Goal: Register for event/course

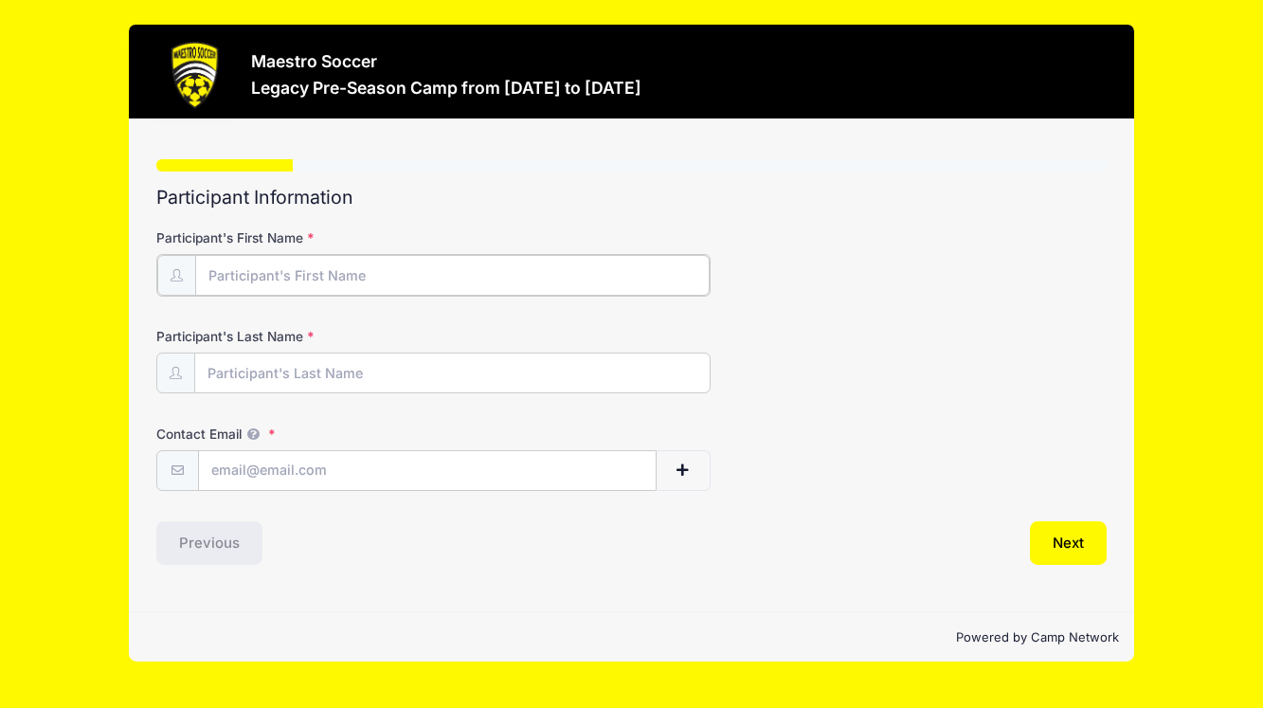
click at [437, 273] on input "Participant's First Name" at bounding box center [452, 275] width 514 height 41
type input "[PERSON_NAME]"
type input "Mai"
type input "[EMAIL_ADDRESS][DOMAIN_NAME]"
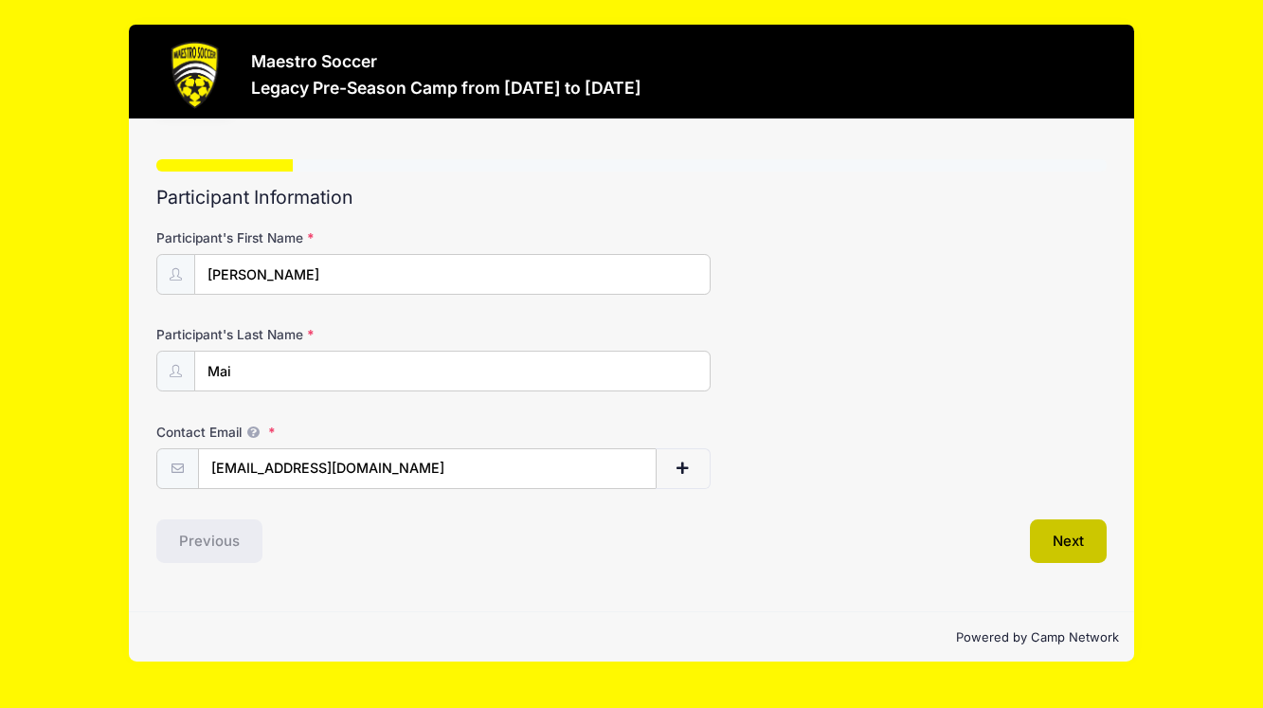
click at [1061, 546] on button "Next" at bounding box center [1068, 541] width 77 height 44
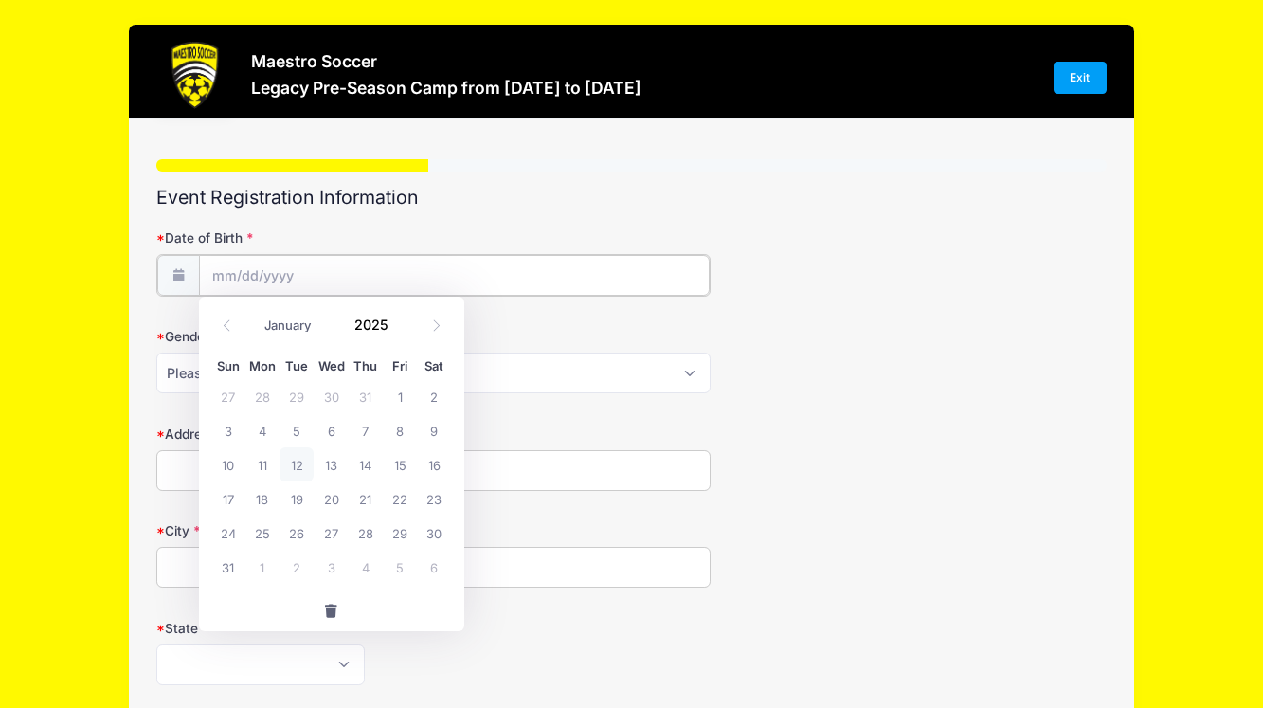
click at [259, 285] on input "Date of Birth" at bounding box center [454, 275] width 511 height 41
click at [376, 324] on input "2025" at bounding box center [377, 324] width 62 height 28
click at [397, 333] on span at bounding box center [400, 331] width 13 height 14
click at [370, 322] on input "2024" at bounding box center [377, 324] width 62 height 28
click at [397, 322] on span at bounding box center [400, 317] width 13 height 14
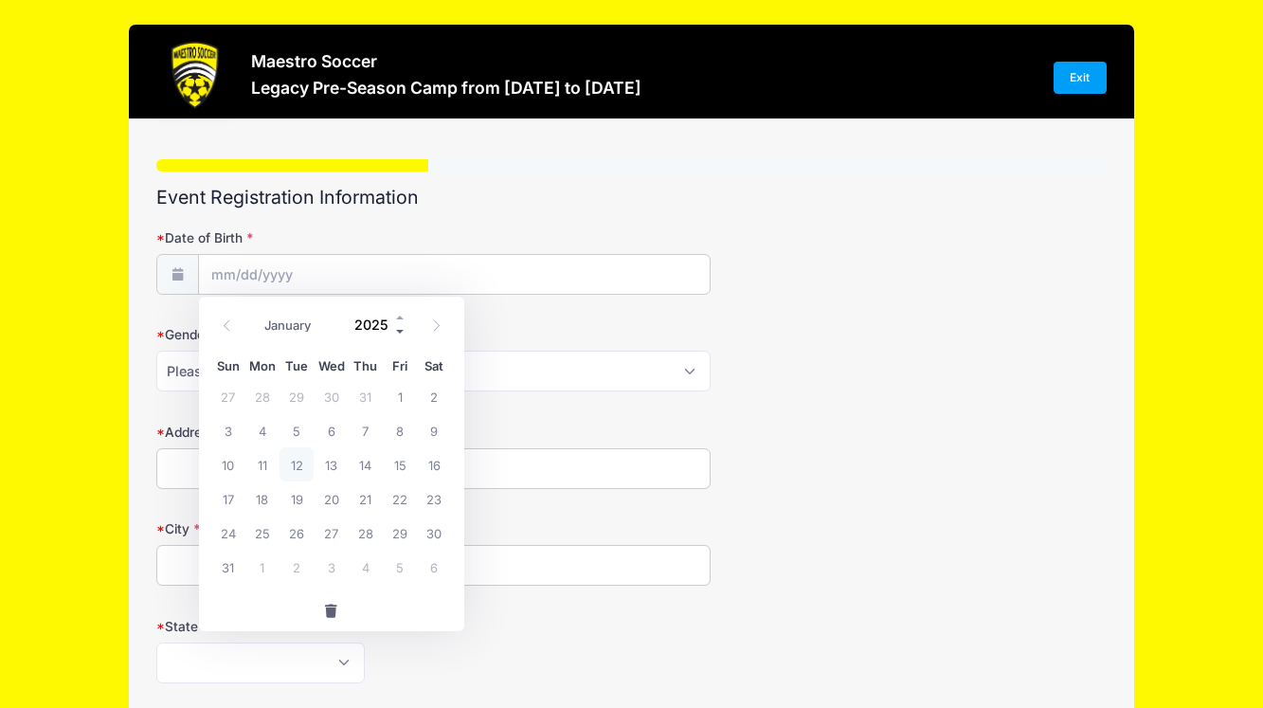
click at [401, 332] on span at bounding box center [400, 331] width 13 height 14
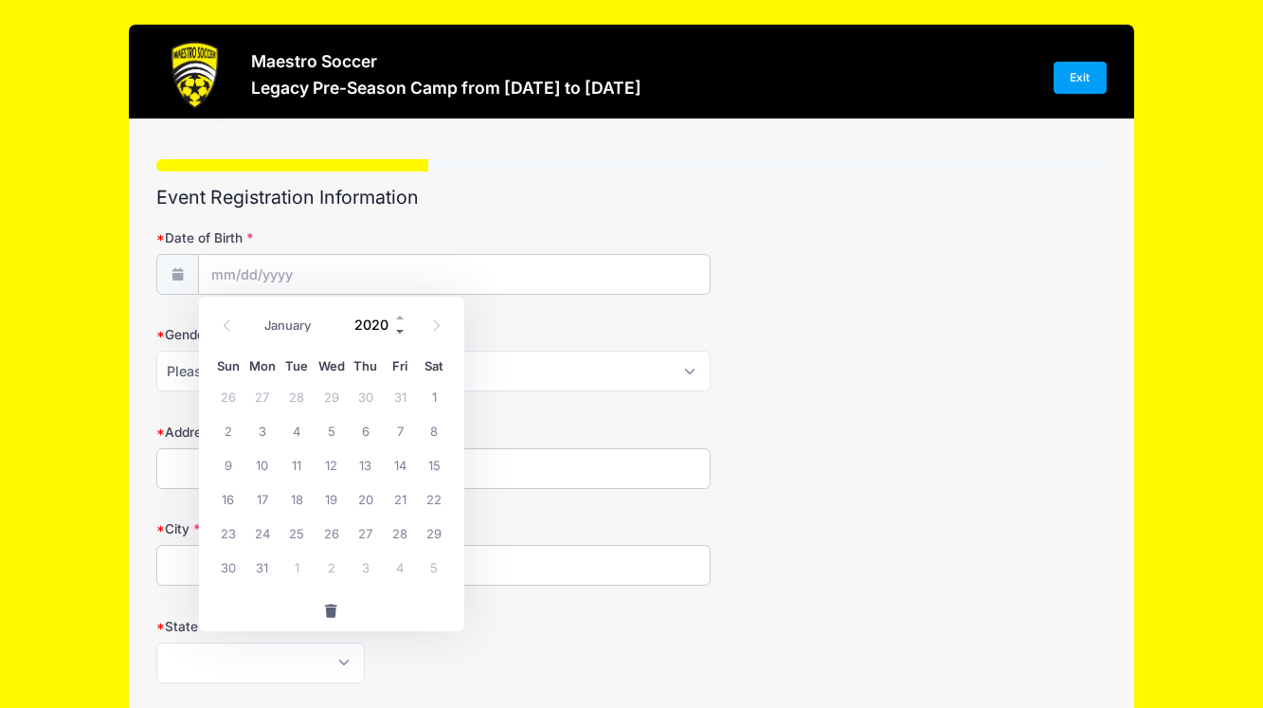
click at [401, 332] on span at bounding box center [400, 331] width 13 height 14
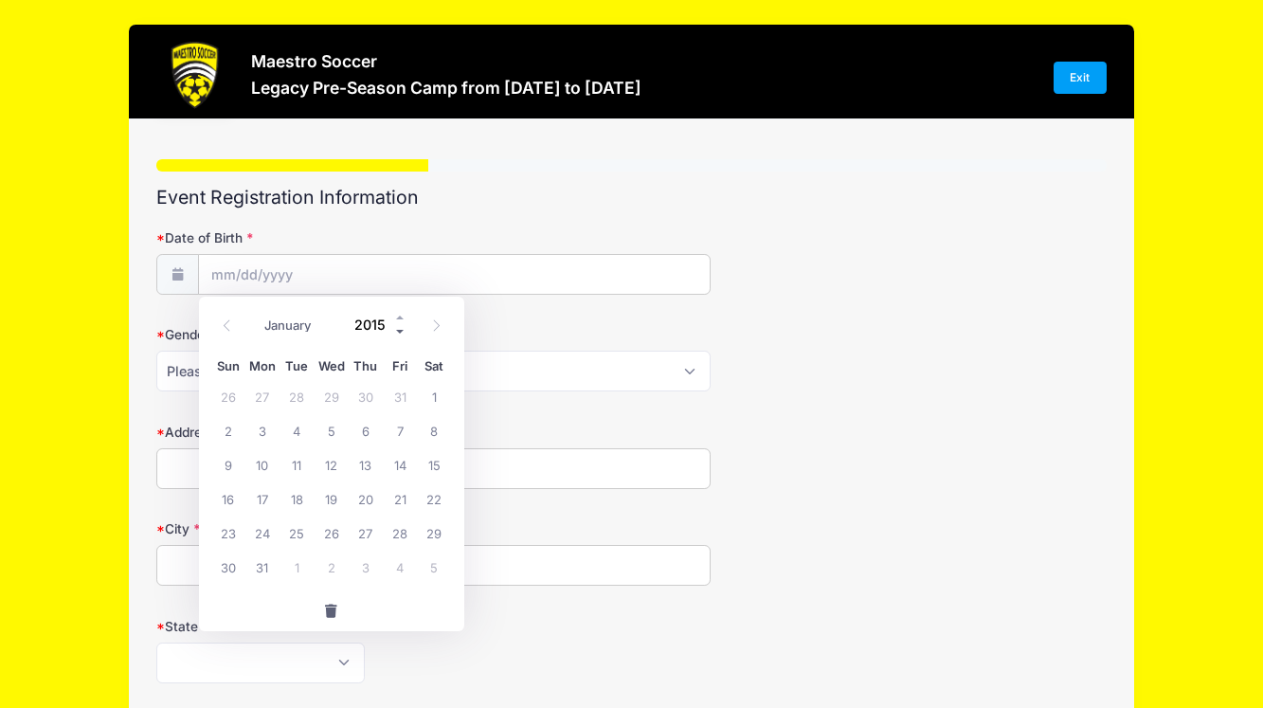
click at [401, 332] on span at bounding box center [400, 331] width 13 height 14
type input "2014"
click at [224, 325] on icon at bounding box center [226, 324] width 7 height 11
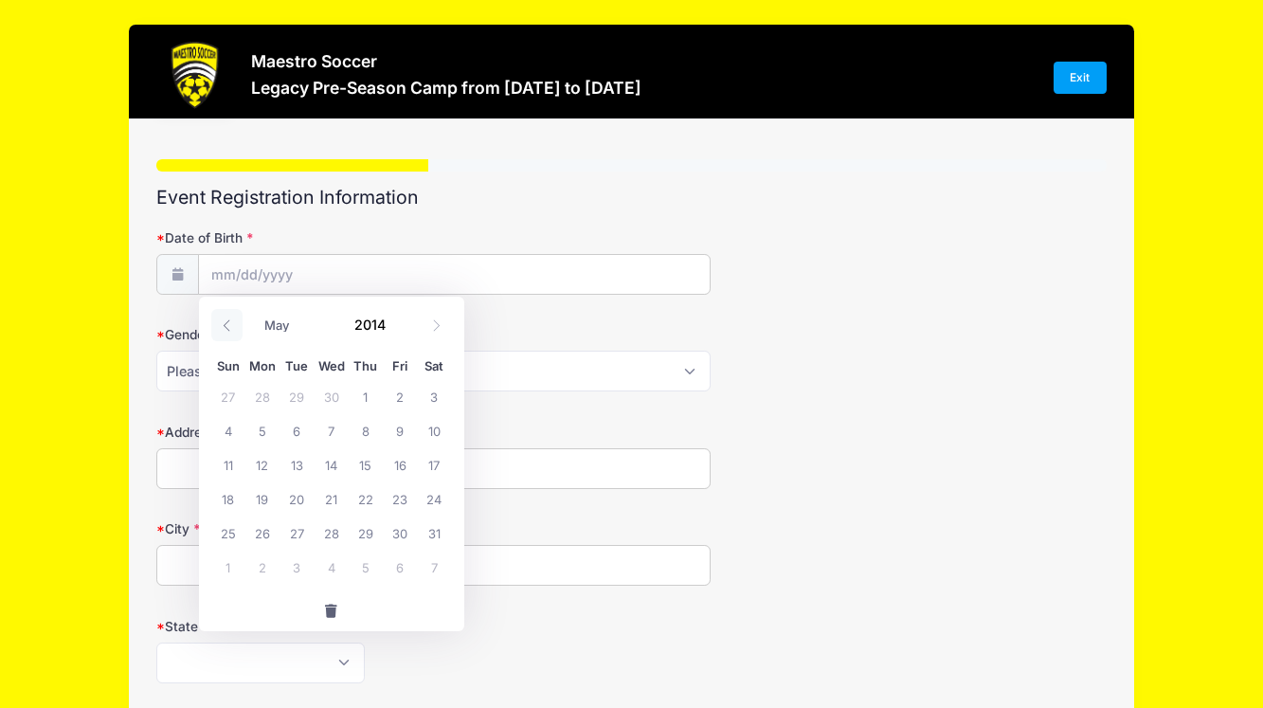
click at [224, 325] on icon at bounding box center [226, 324] width 7 height 11
select select "2"
click at [366, 536] on span "27" at bounding box center [366, 532] width 34 height 34
type input "[DATE]"
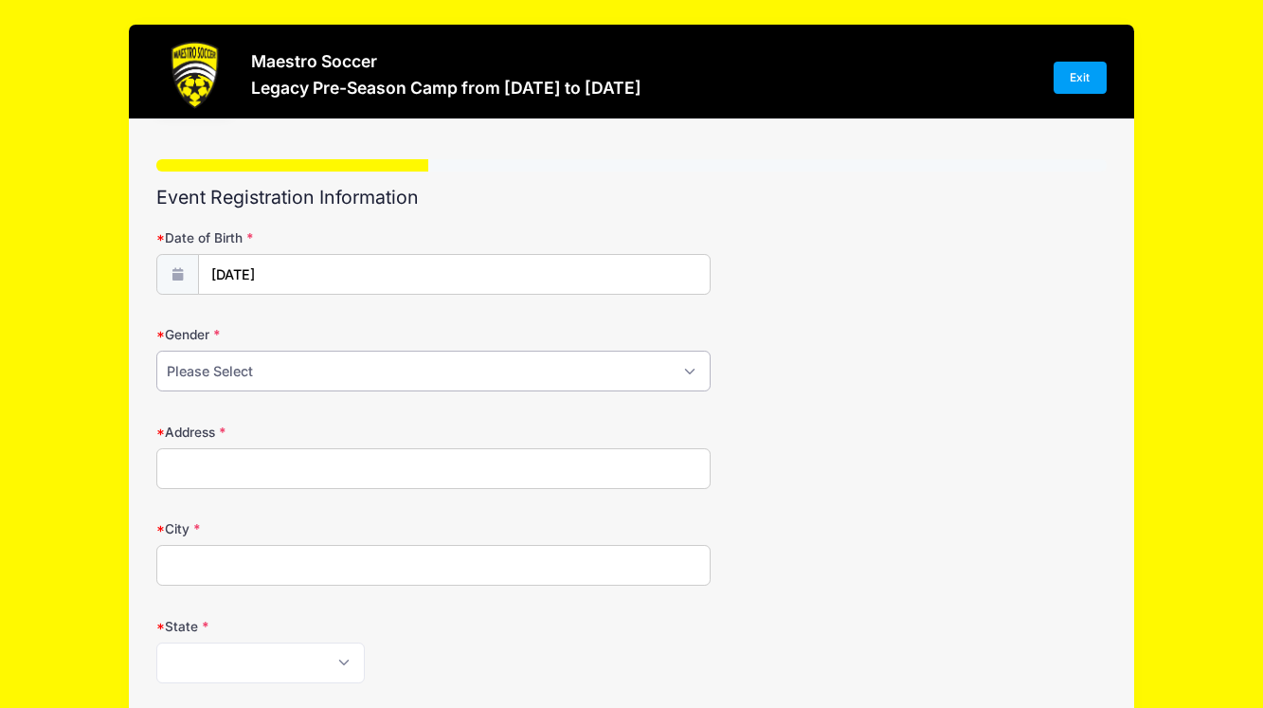
click at [683, 386] on select "Please Select [DEMOGRAPHIC_DATA] [DEMOGRAPHIC_DATA] Prefer Not To Say" at bounding box center [433, 371] width 554 height 41
select select "[DEMOGRAPHIC_DATA]"
click at [575, 481] on input "Address" at bounding box center [433, 468] width 554 height 41
type input "[STREET_ADDRESS]"
type input "Westfield"
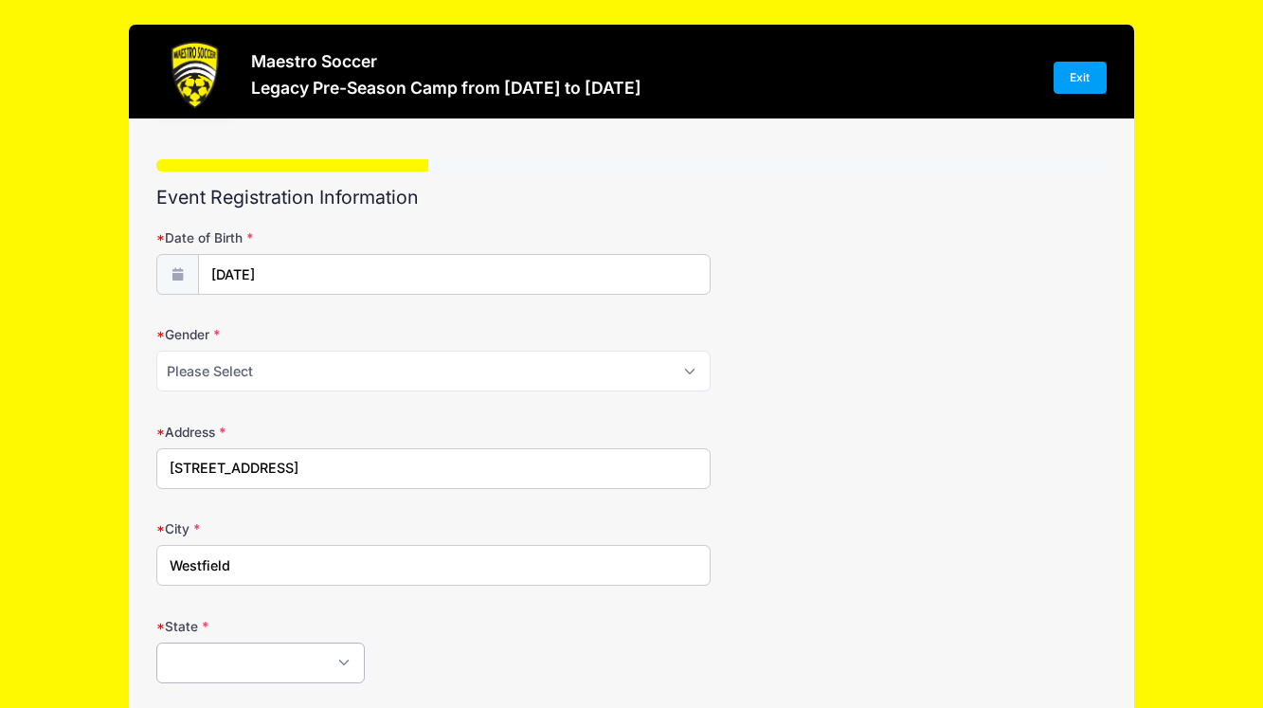
select select "NJ"
type input "07090"
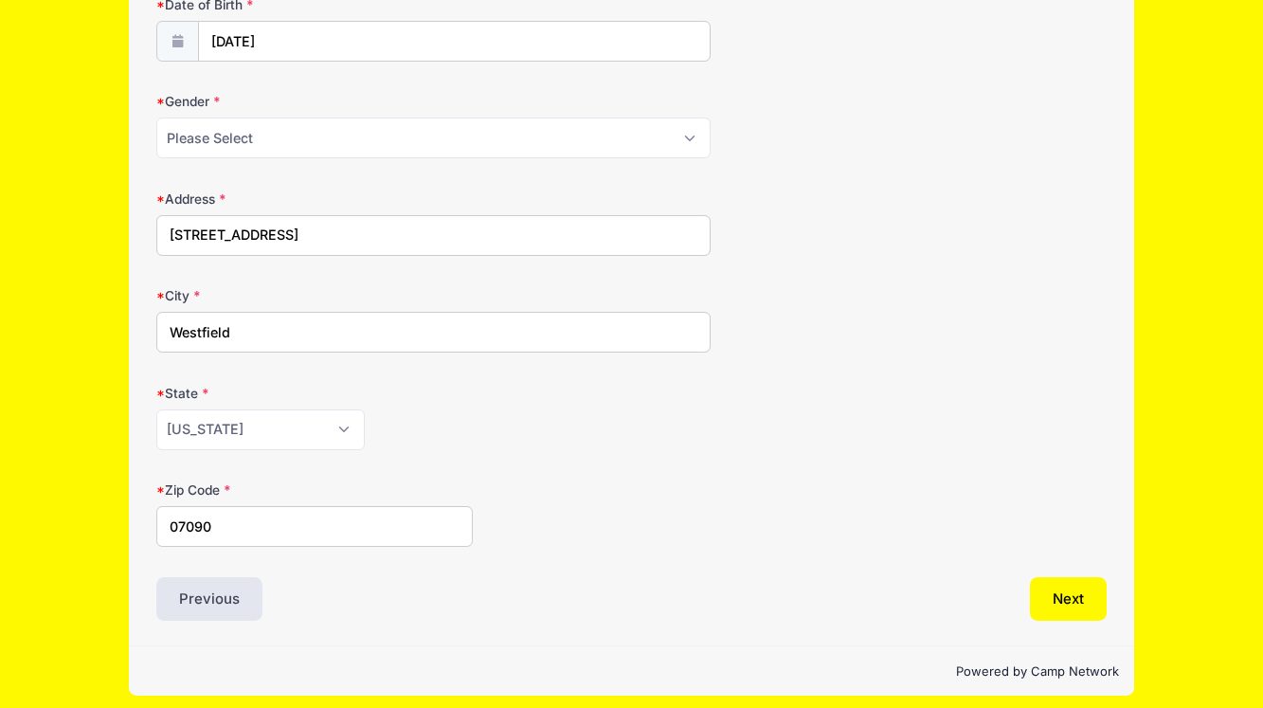
scroll to position [245, 0]
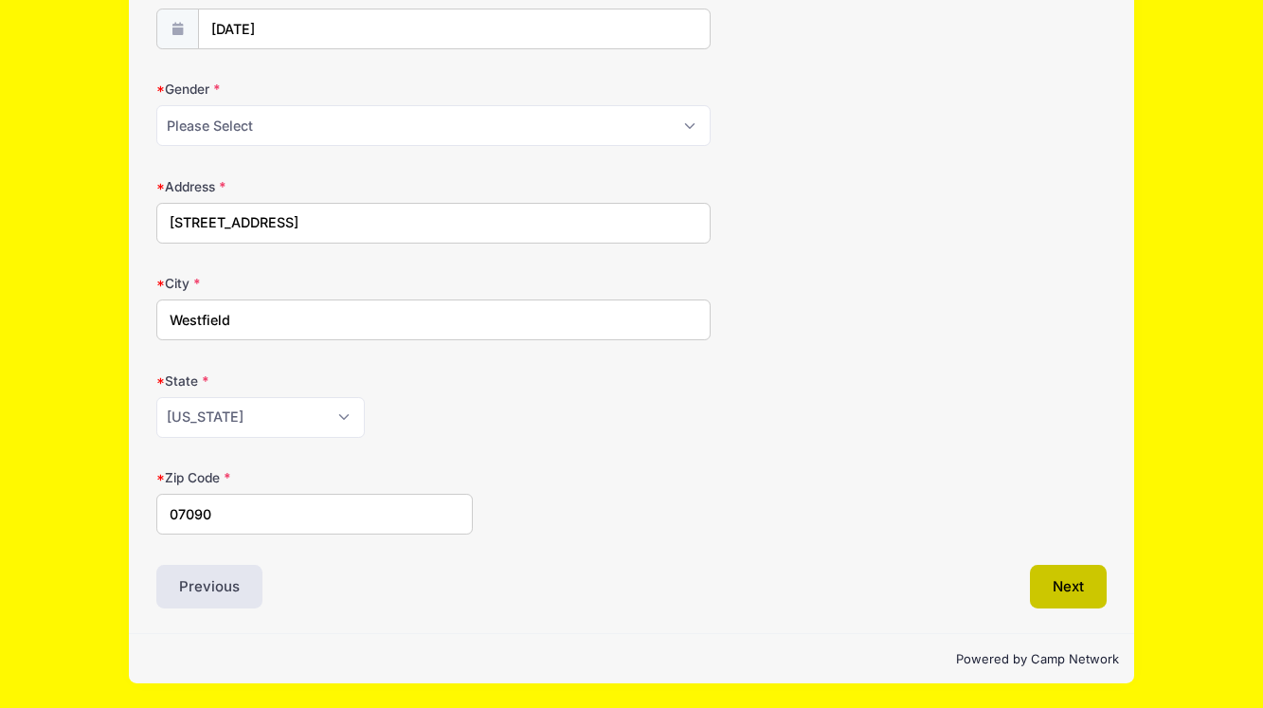
click at [1077, 589] on button "Next" at bounding box center [1068, 587] width 77 height 44
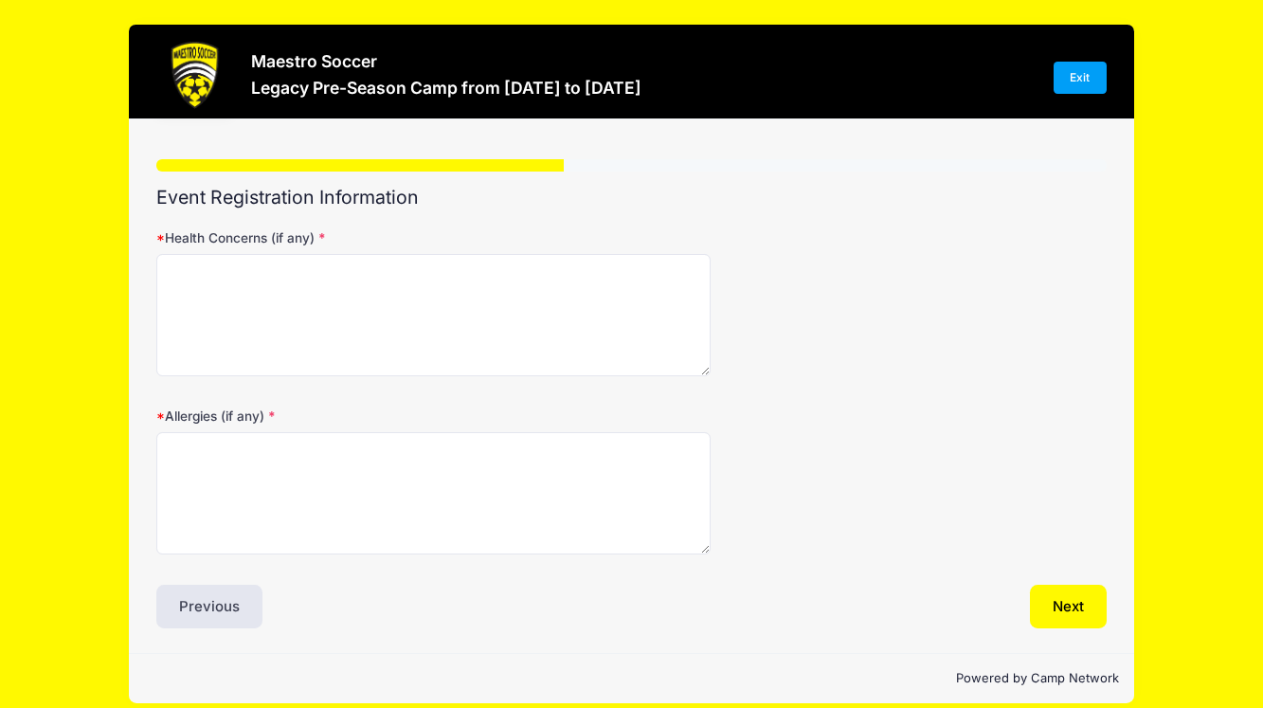
scroll to position [0, 0]
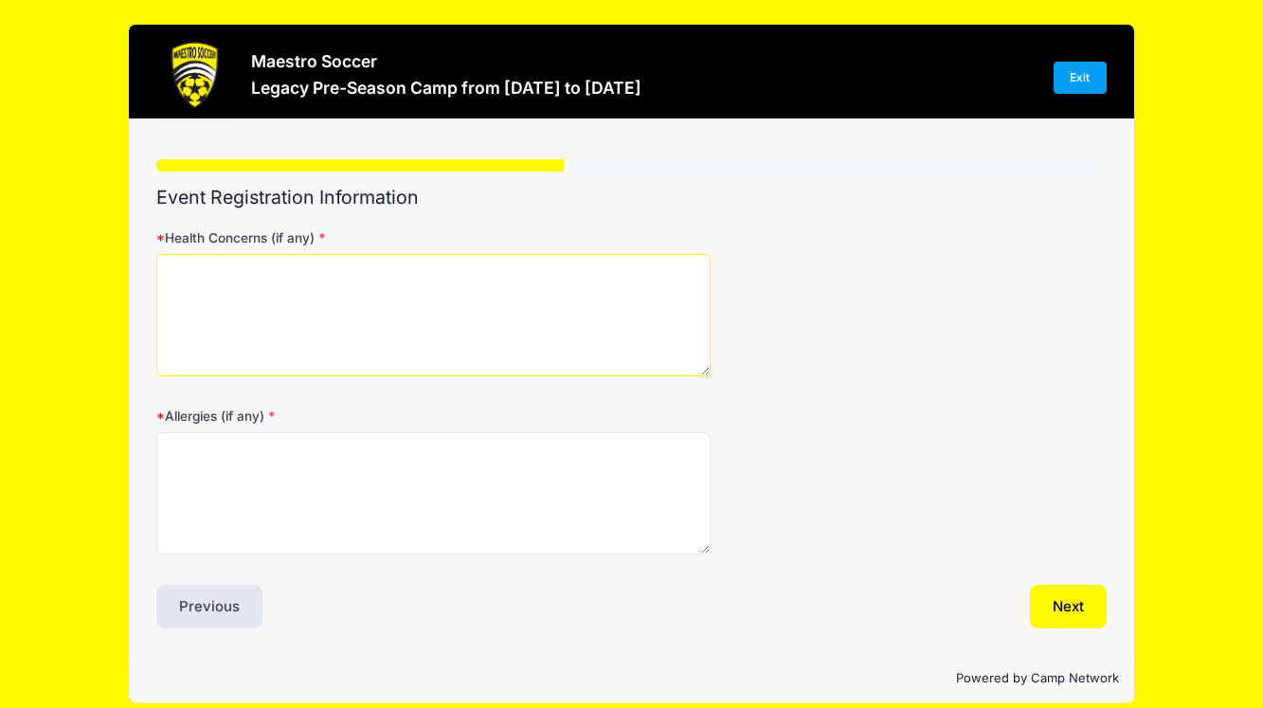
click at [476, 297] on textarea "Health Concerns (if any)" at bounding box center [433, 315] width 554 height 122
type textarea "None"
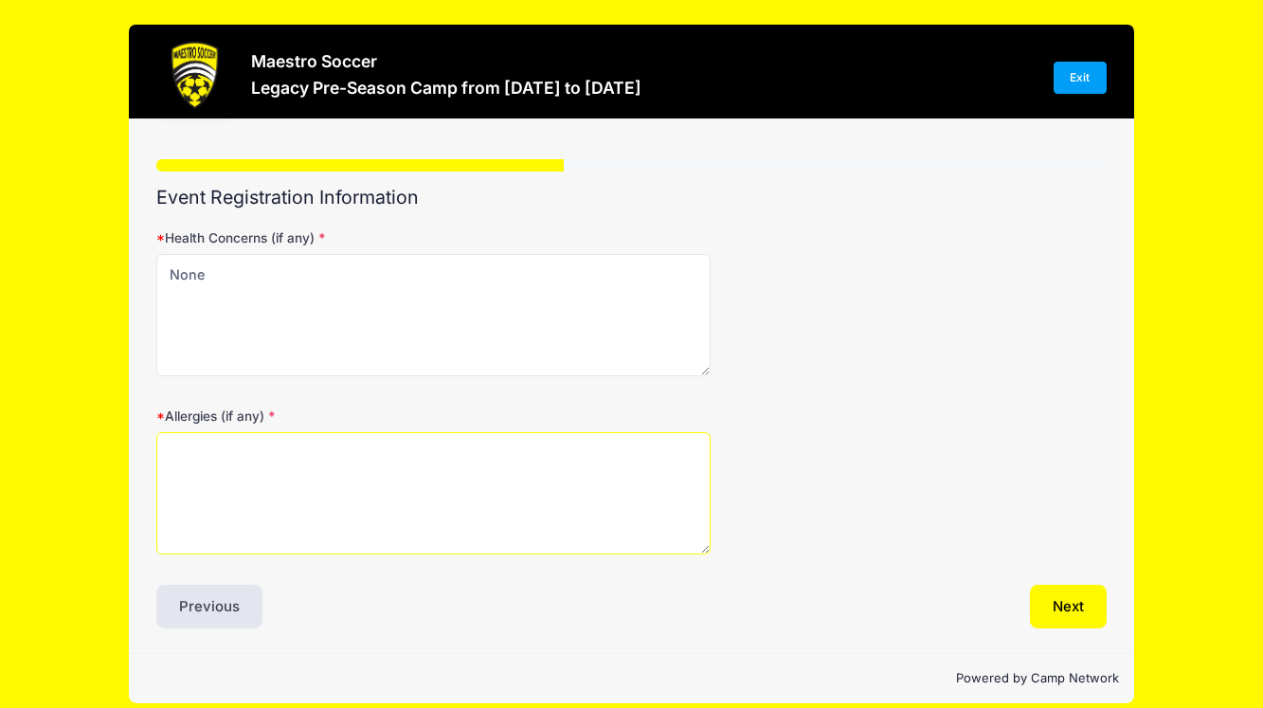
click at [384, 438] on textarea "Allergies (if any)" at bounding box center [433, 493] width 554 height 122
type textarea "Peanuts and Tree Nuts"
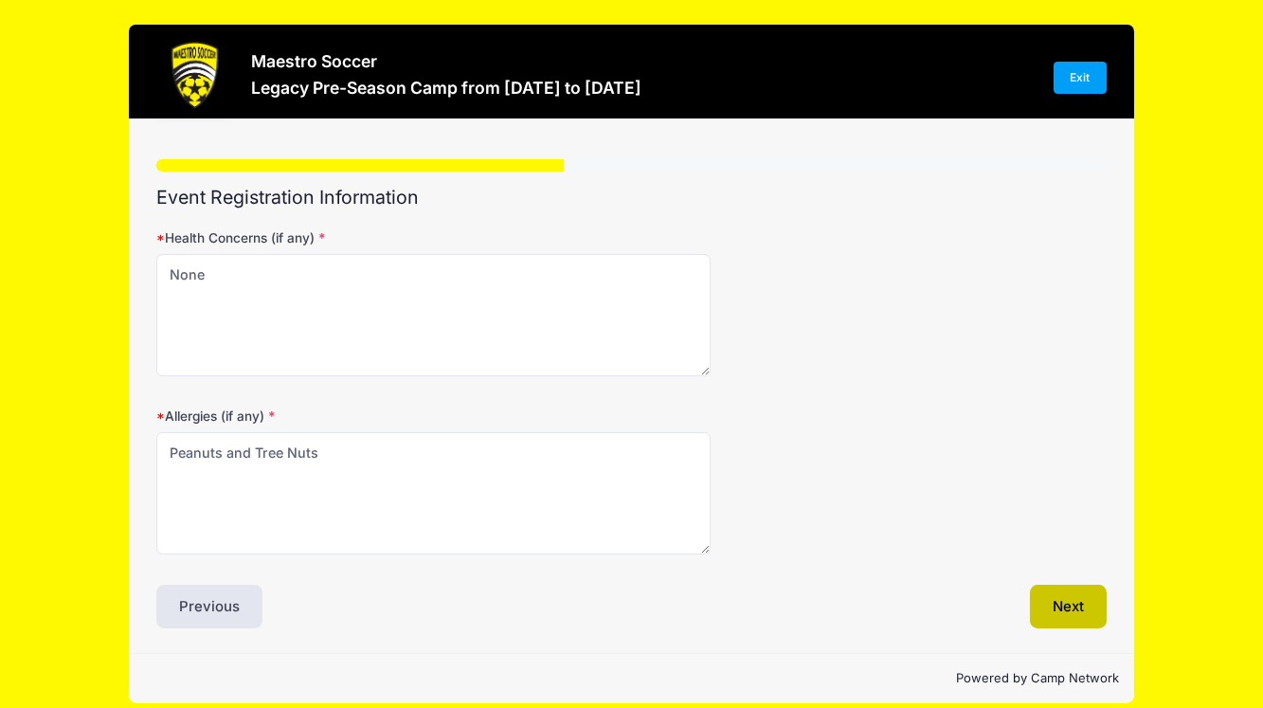
click at [1080, 601] on button "Next" at bounding box center [1068, 606] width 77 height 44
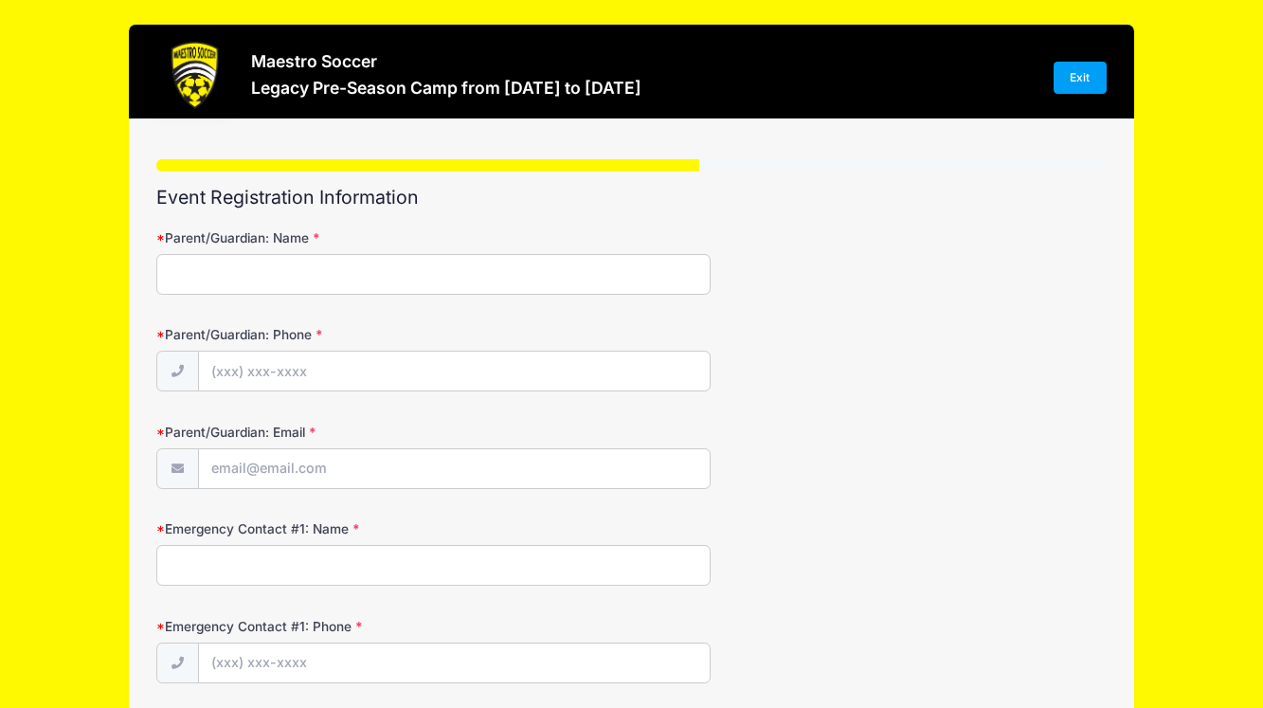
click at [439, 271] on input "Parent/Guardian: Name" at bounding box center [433, 274] width 554 height 41
type input "So Mai"
click at [270, 368] on input "Parent/Guardian: Phone" at bounding box center [454, 371] width 511 height 41
type input "[PHONE_NUMBER]"
click at [269, 483] on input "Parent/Guardian: Email" at bounding box center [454, 469] width 511 height 41
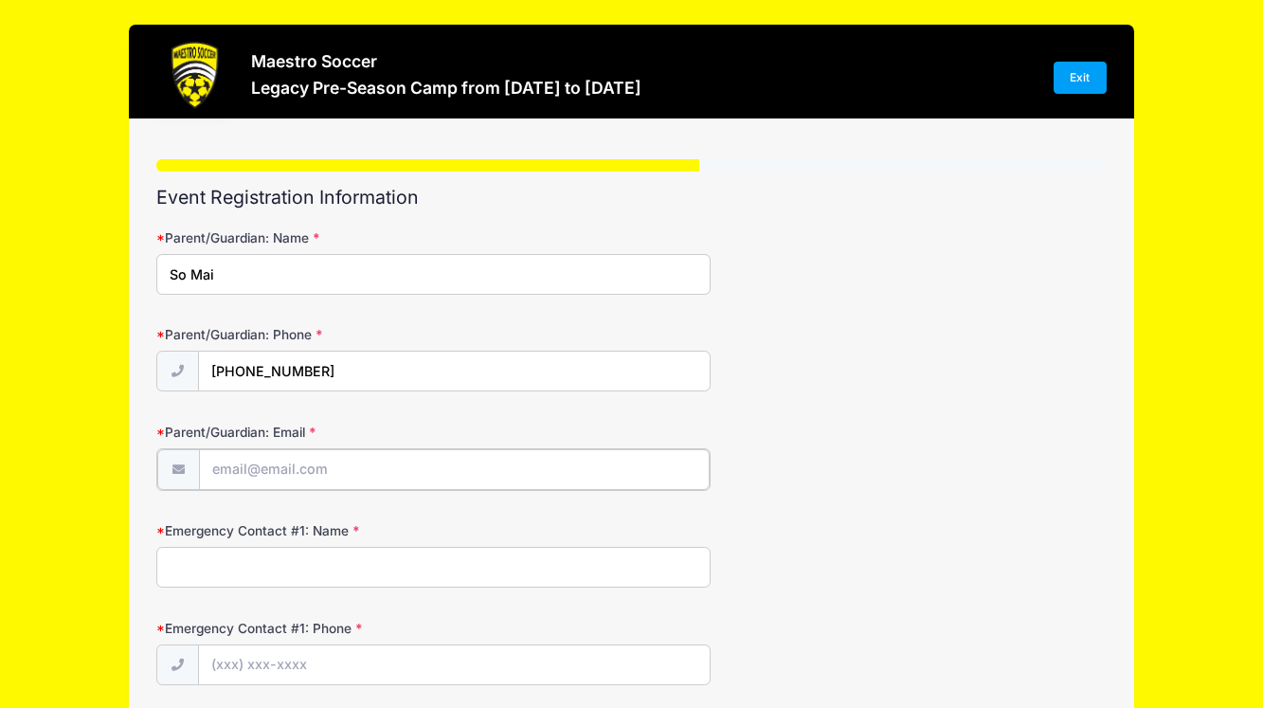
type input "[EMAIL_ADDRESS][DOMAIN_NAME]"
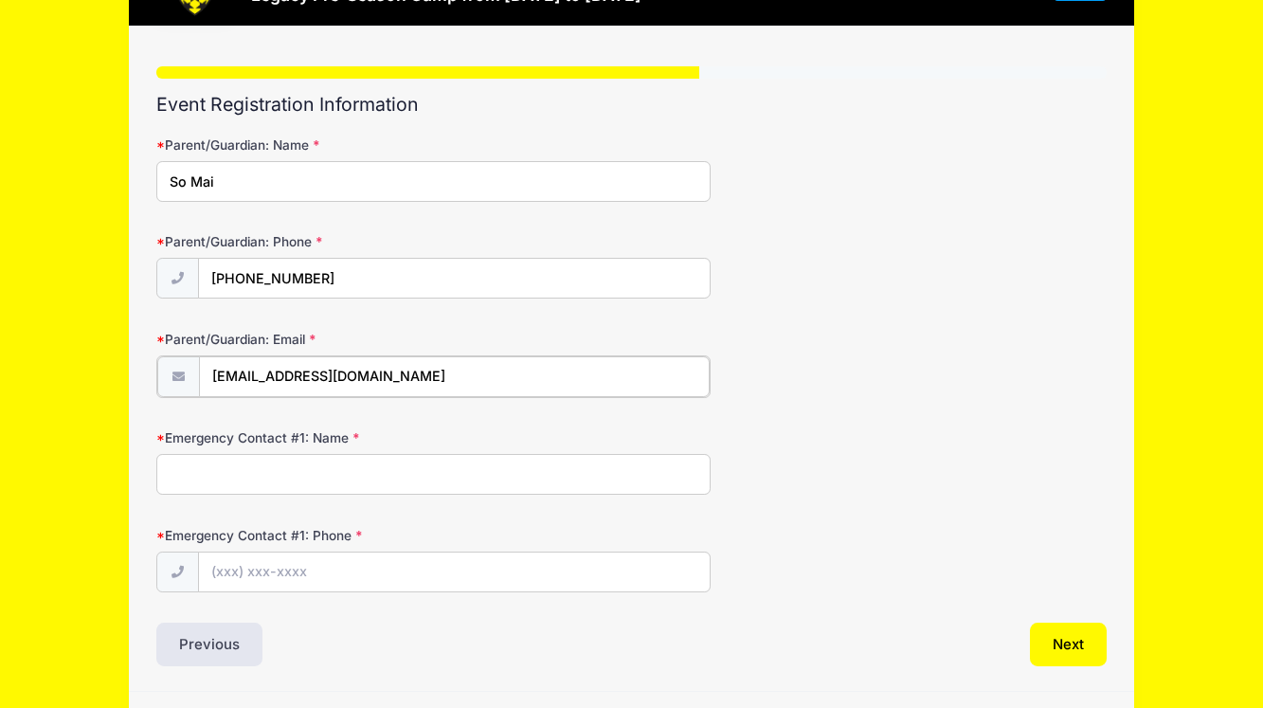
scroll to position [126, 0]
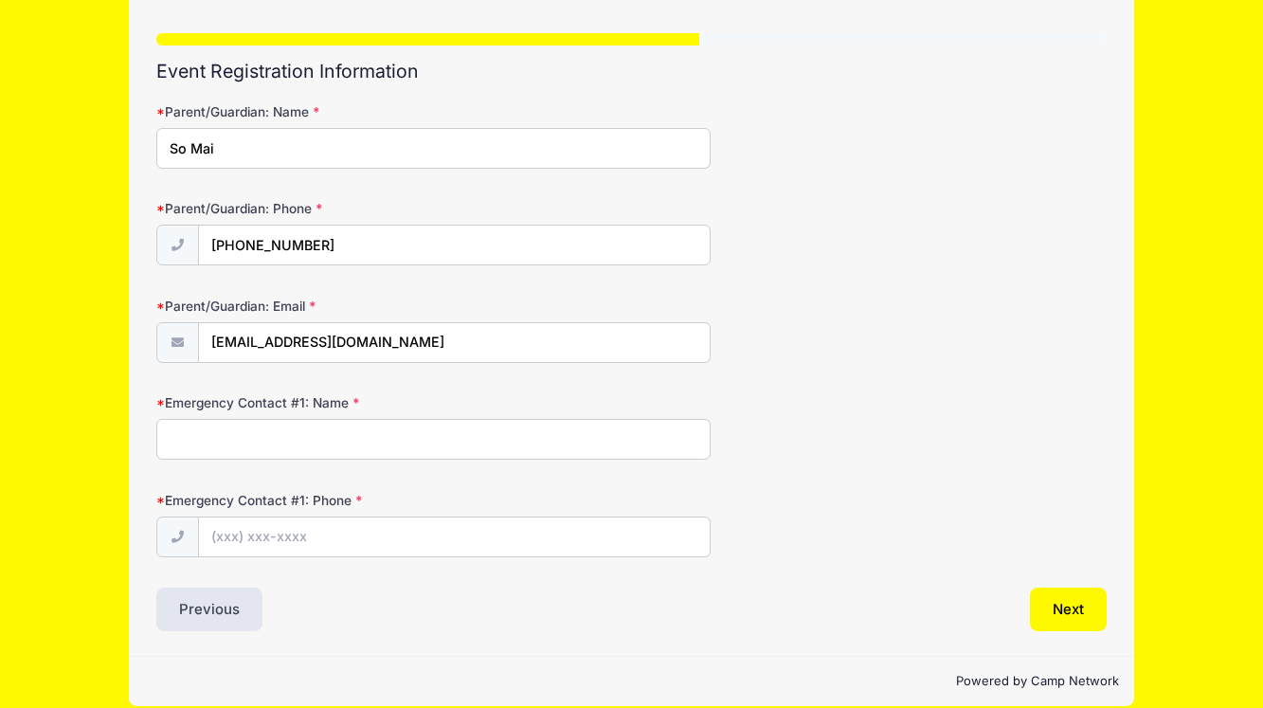
click at [361, 445] on input "Emergency Contact #1: Name" at bounding box center [433, 439] width 554 height 41
type input "So Mai"
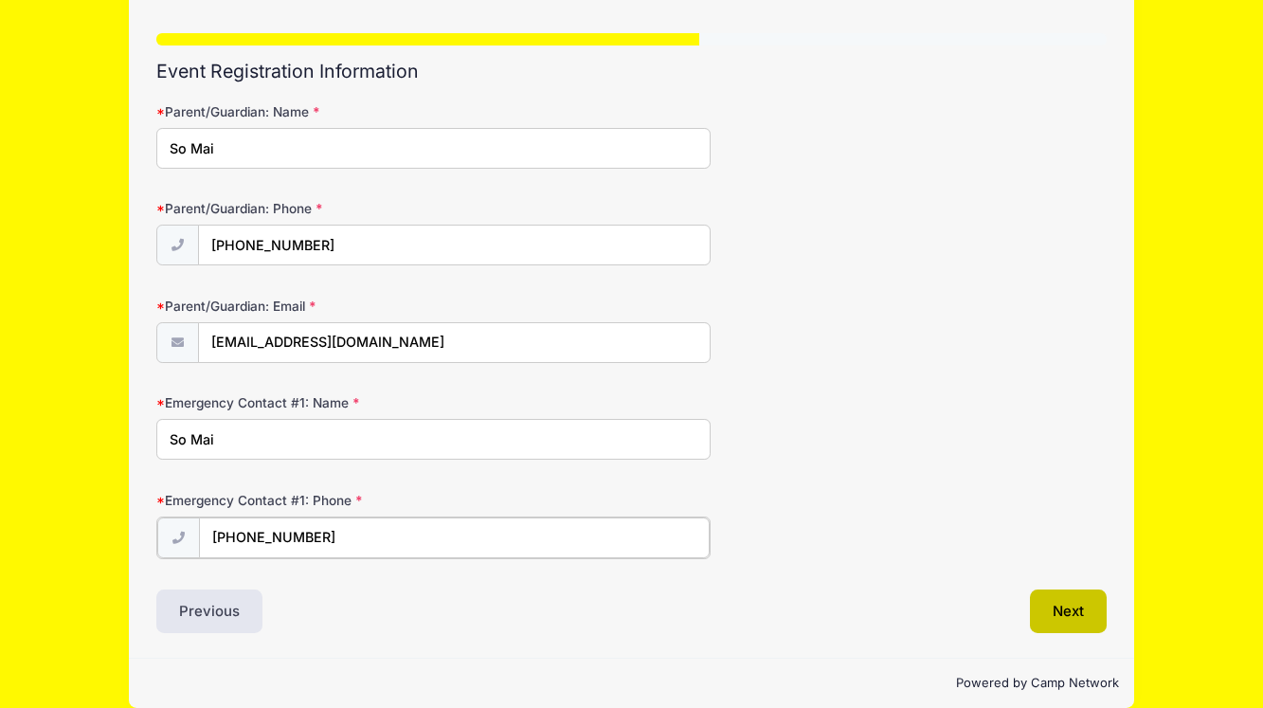
type input "[PHONE_NUMBER]"
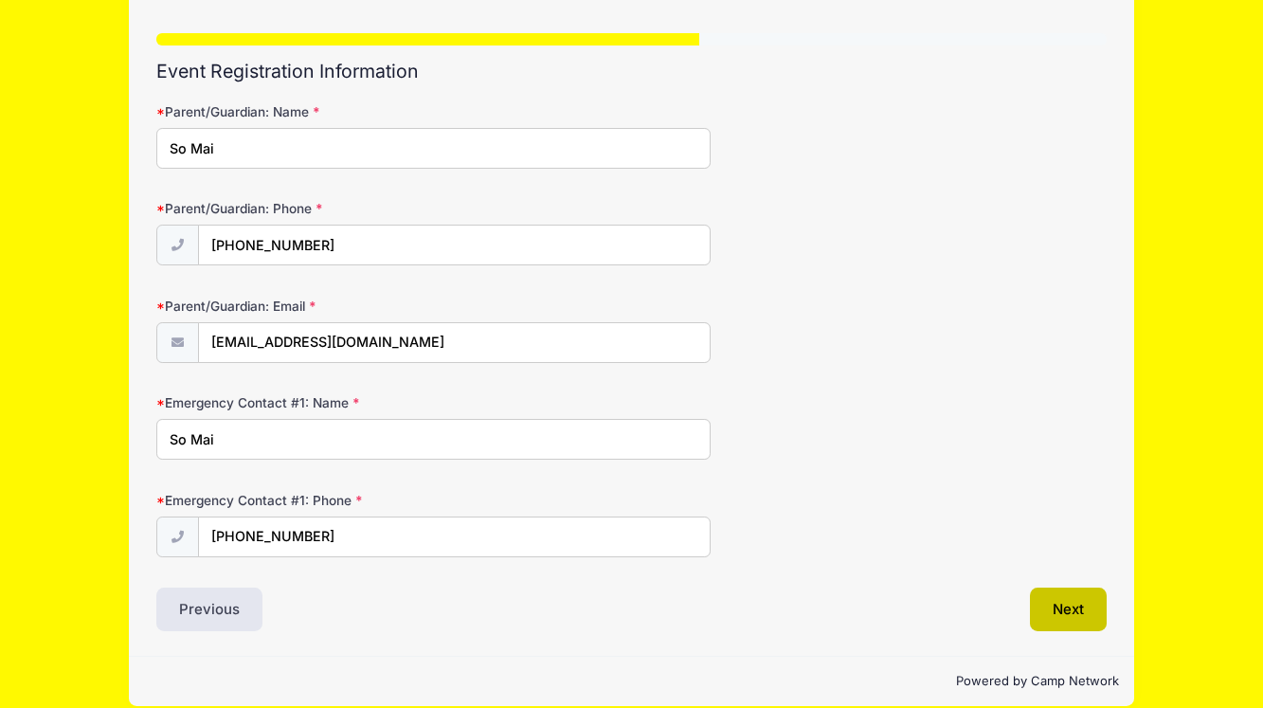
click at [1070, 610] on button "Next" at bounding box center [1068, 609] width 77 height 44
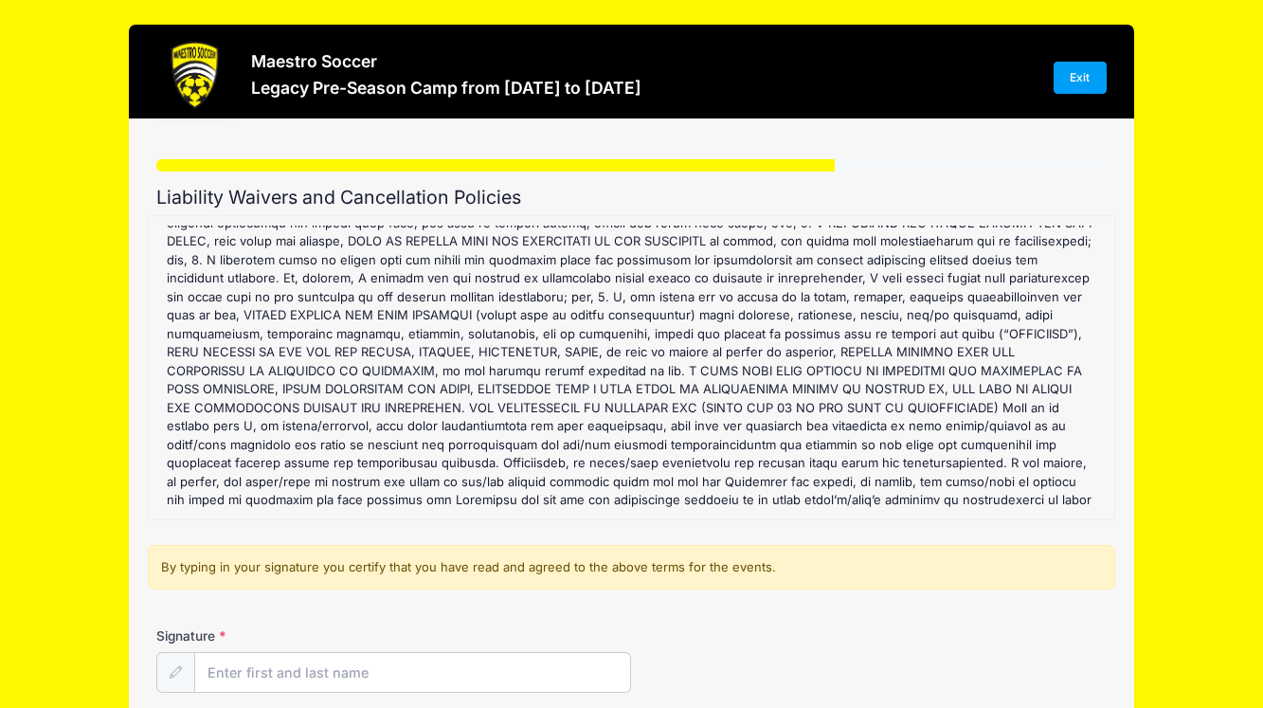
scroll to position [183, 0]
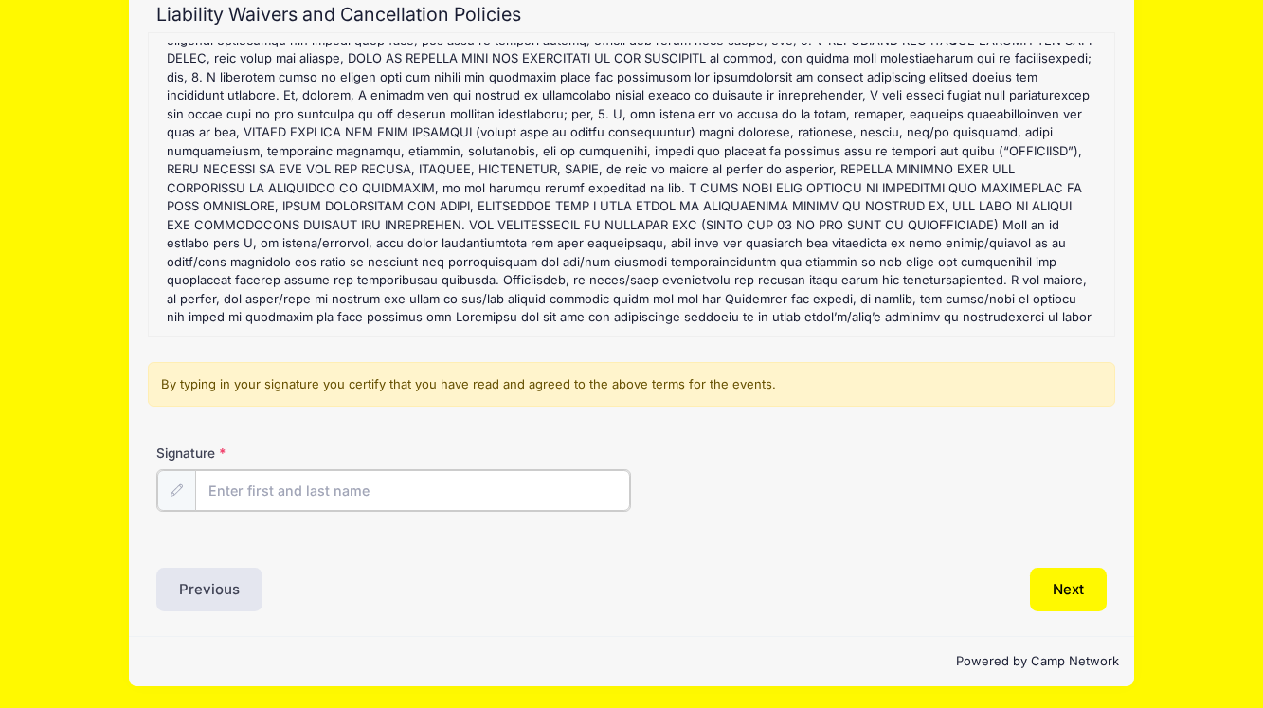
click at [441, 484] on input "Signature" at bounding box center [412, 490] width 435 height 41
type input "So Mai"
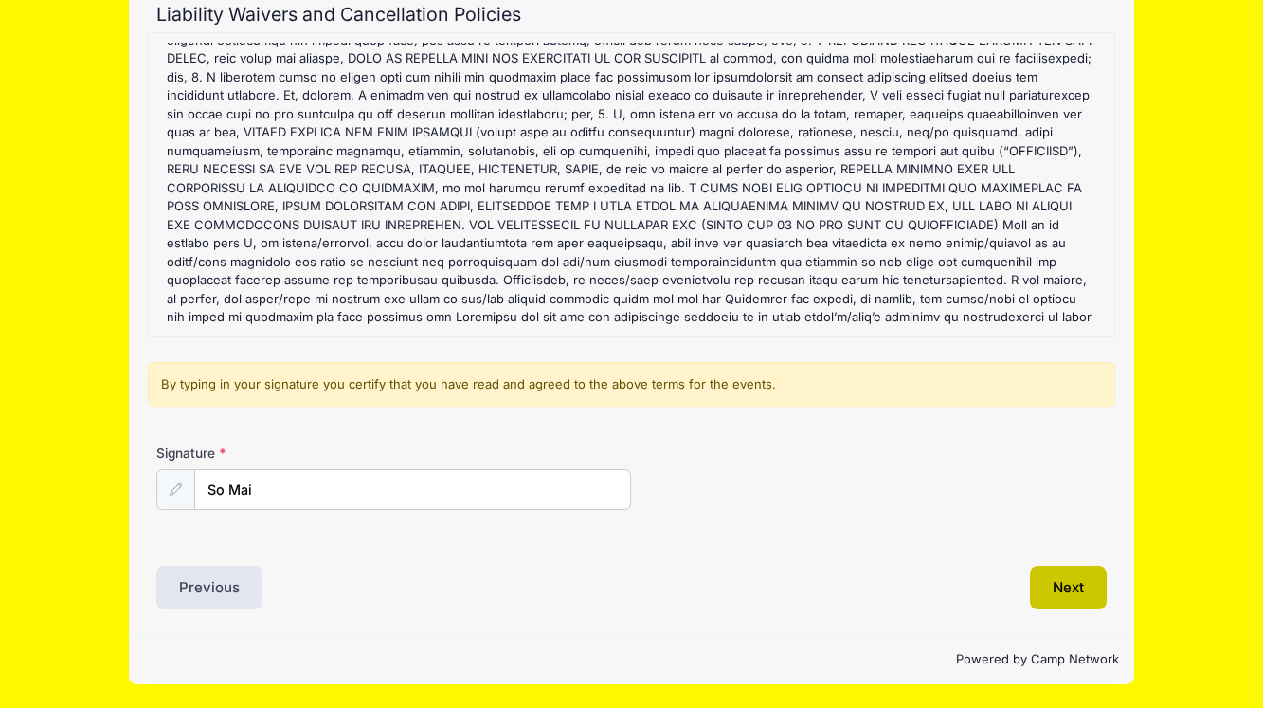
click at [1085, 589] on button "Next" at bounding box center [1068, 588] width 77 height 44
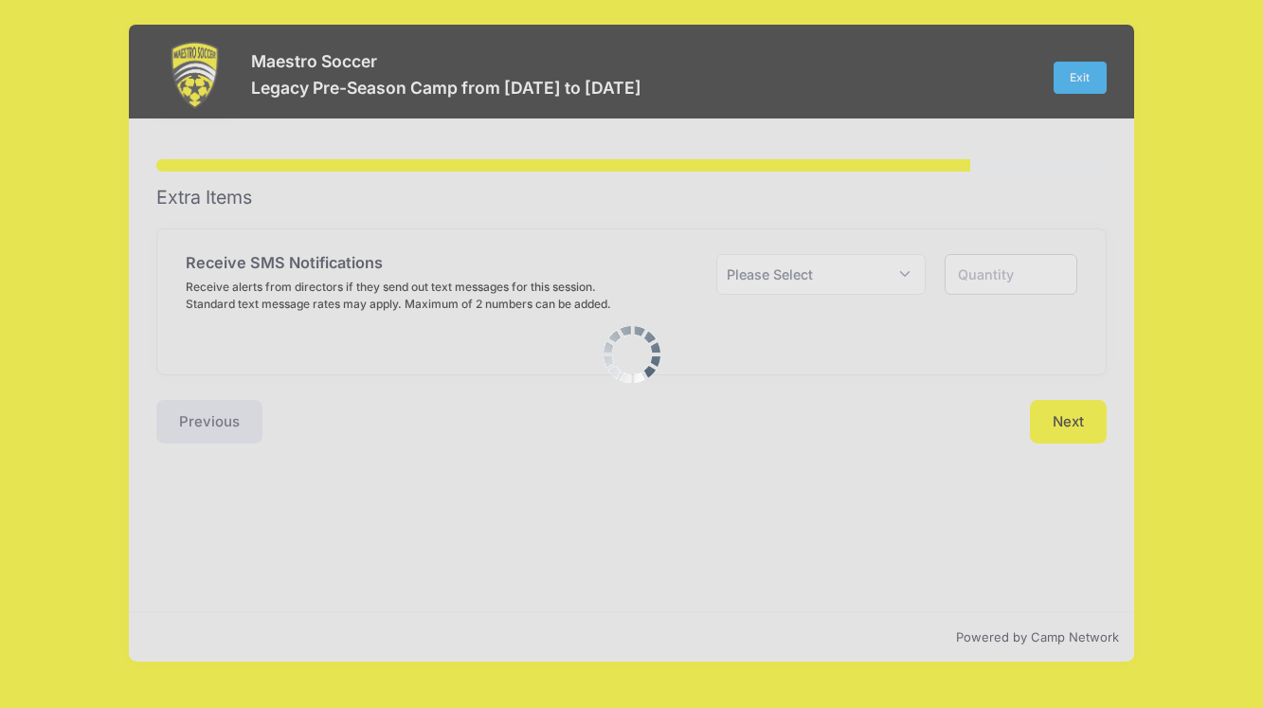
scroll to position [0, 0]
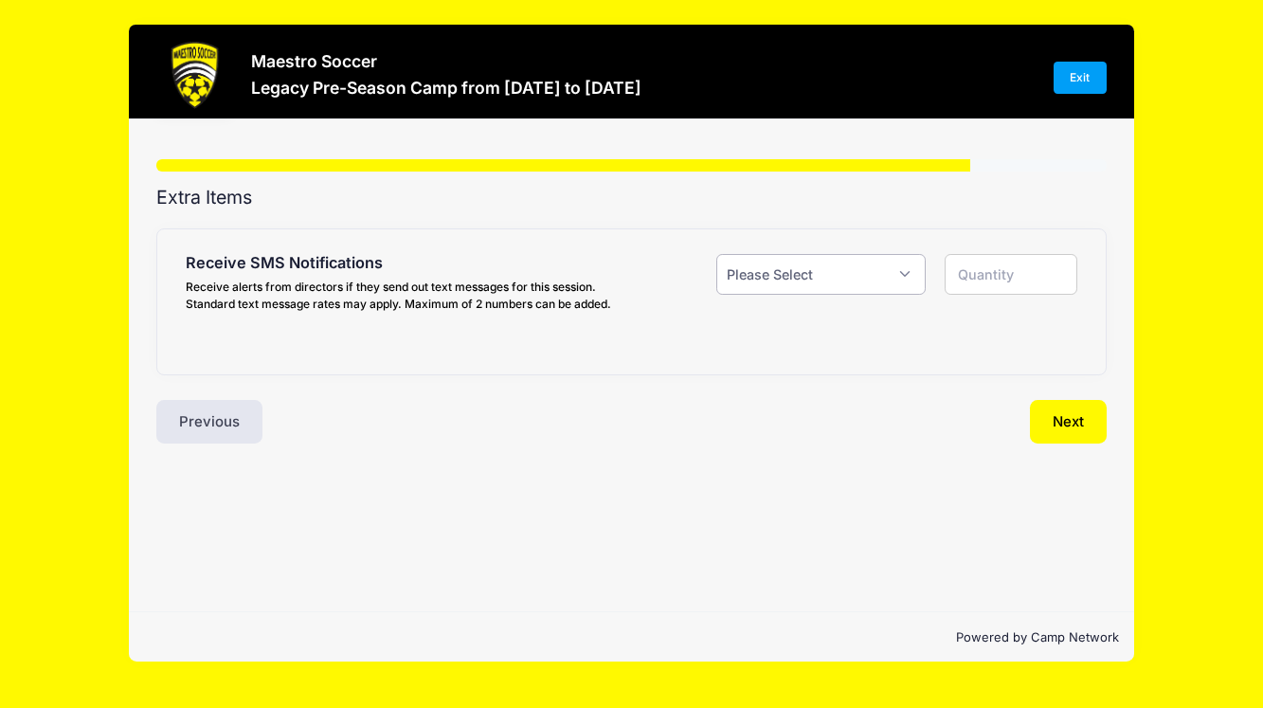
click at [902, 268] on select "Please Select Yes ($0.00) No" at bounding box center [820, 274] width 209 height 41
select select "1"
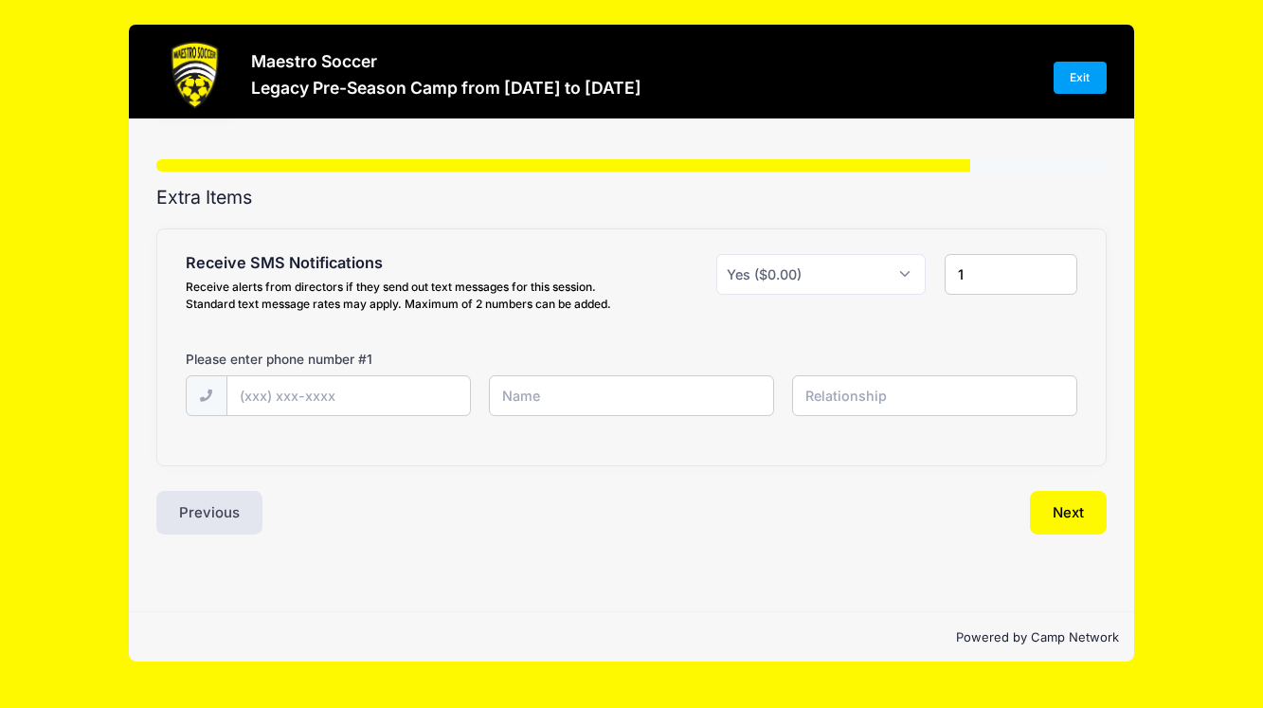
click at [943, 270] on div "1" at bounding box center [1011, 286] width 152 height 65
click at [1006, 271] on input "1" at bounding box center [1011, 274] width 134 height 41
type input "2"
click at [1055, 265] on input "2" at bounding box center [1011, 274] width 134 height 41
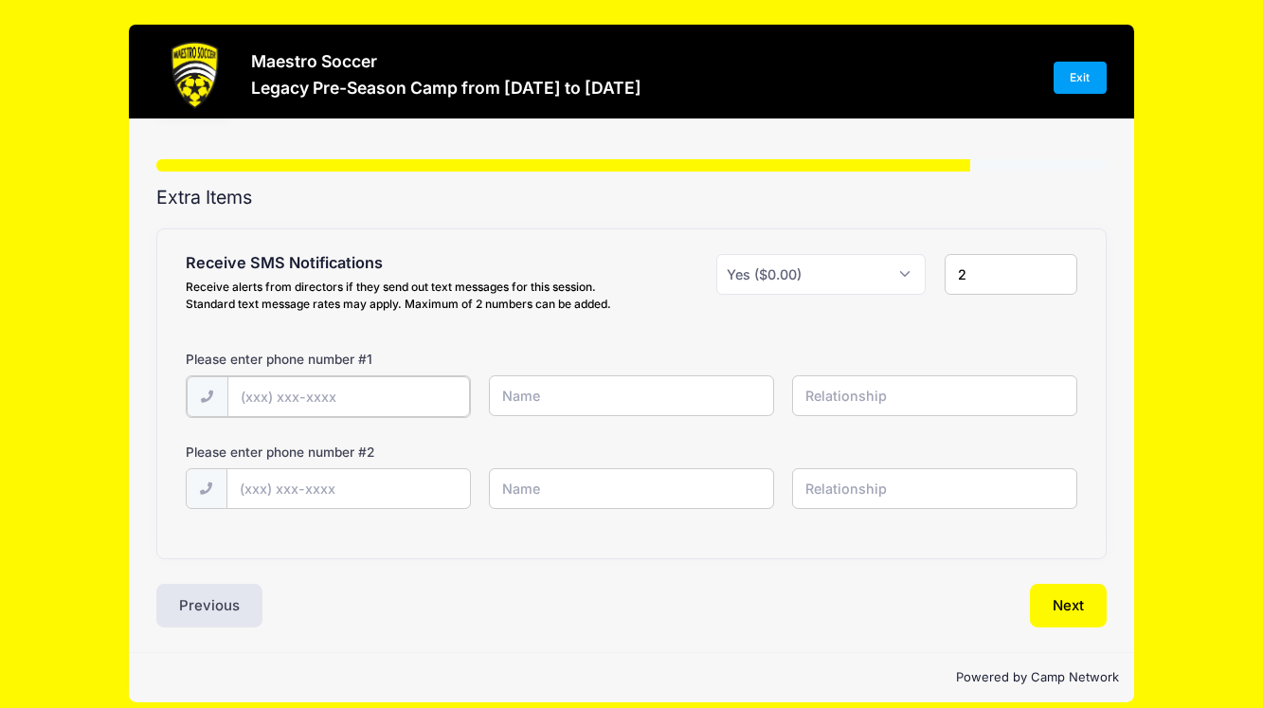
click at [0, 0] on input "text" at bounding box center [0, 0] width 0 height 0
type input "[PHONE_NUMBER]"
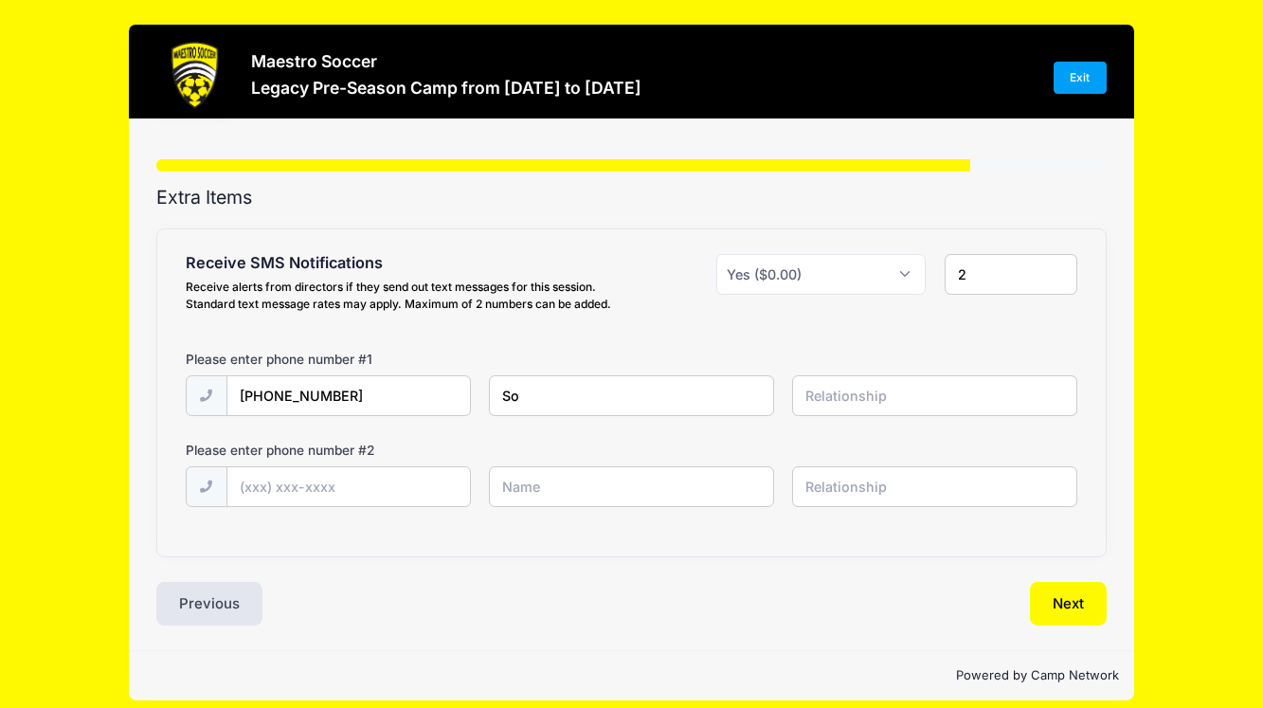
click at [0, 0] on input "So" at bounding box center [0, 0] width 0 height 0
type input "So Mai"
type input "Mother"
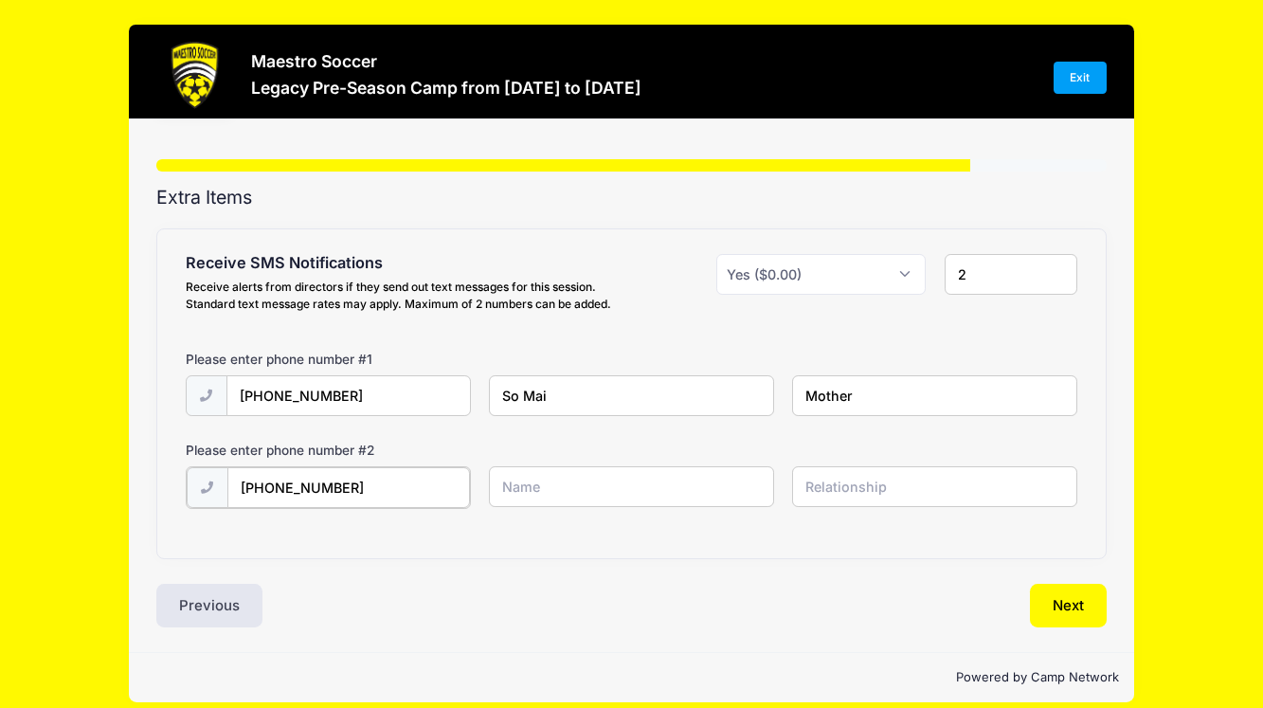
type input "[PHONE_NUMBER]"
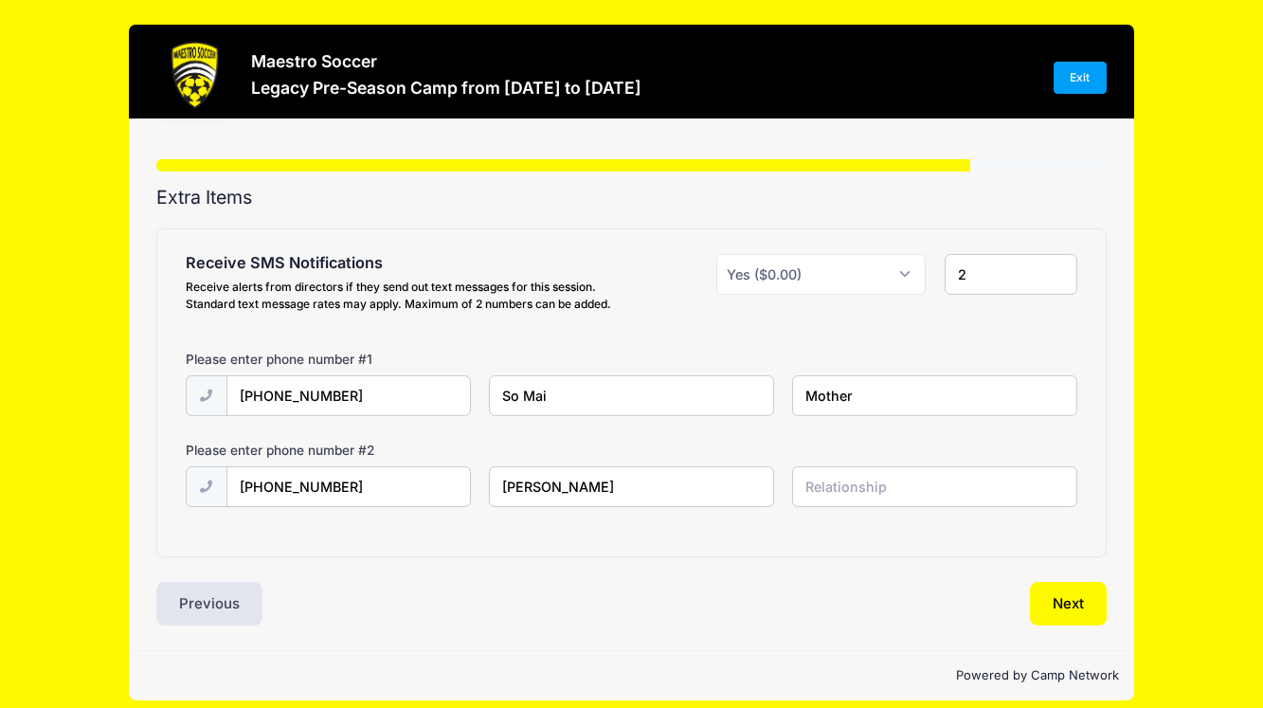
type input "[PERSON_NAME]"
type input "Father"
click at [1062, 616] on button "Next" at bounding box center [1068, 604] width 77 height 44
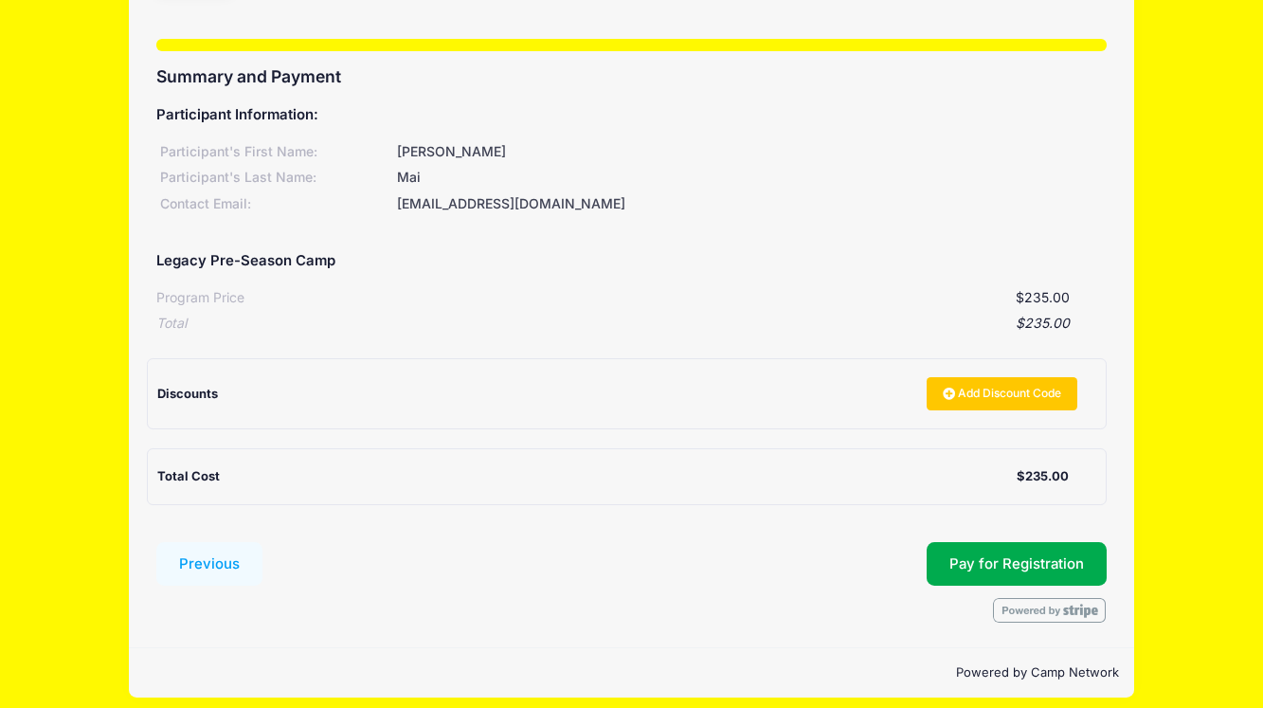
scroll to position [134, 0]
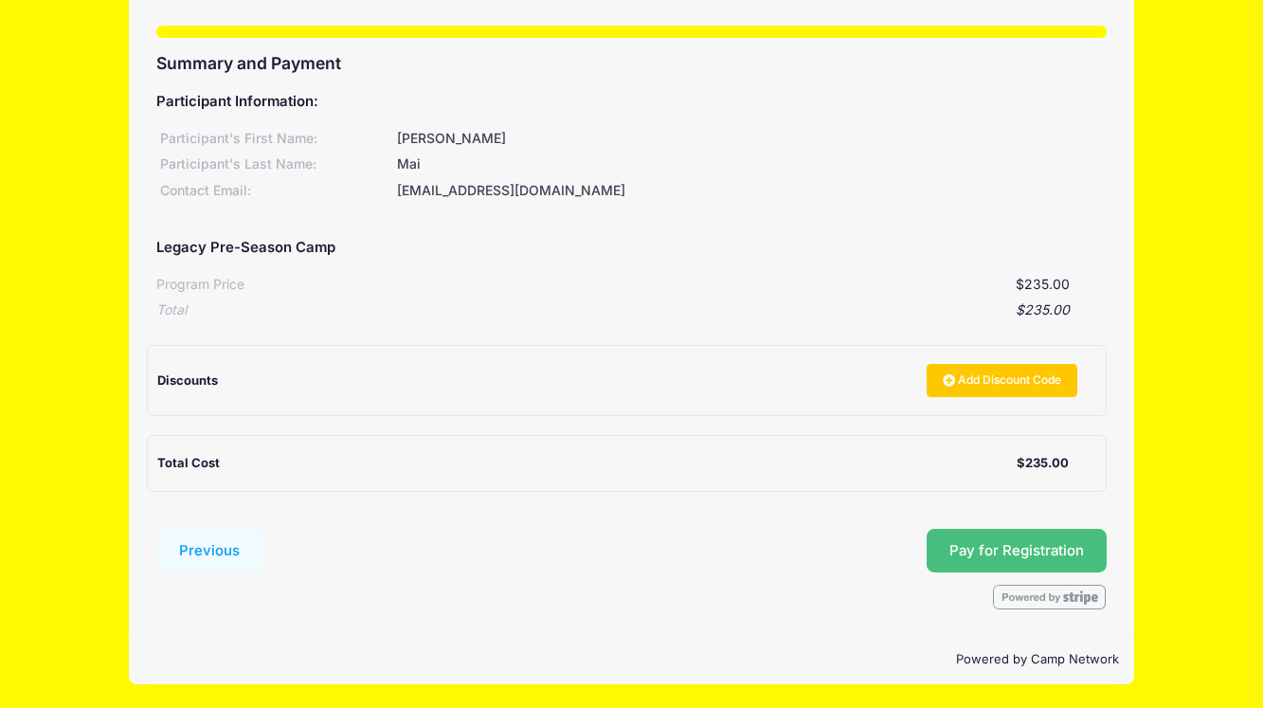
click at [1027, 548] on span "Pay for Registration" at bounding box center [1016, 550] width 135 height 17
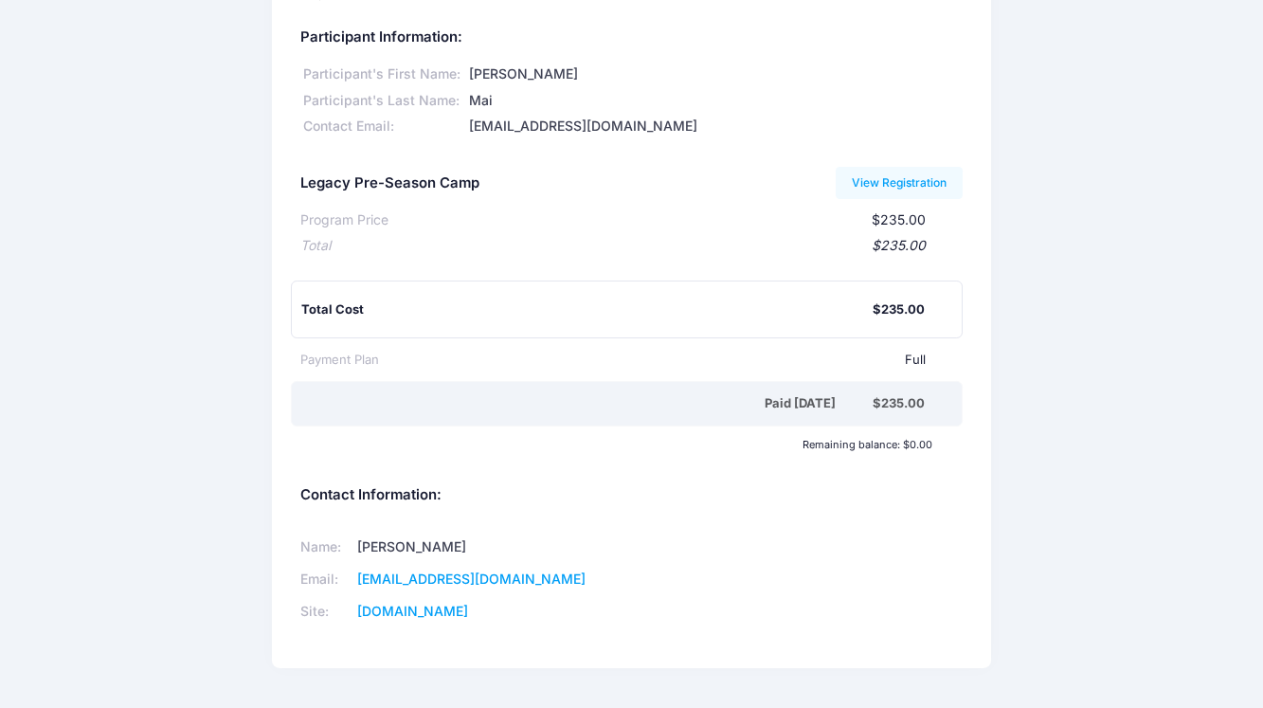
scroll to position [128, 0]
